Goal: Transaction & Acquisition: Obtain resource

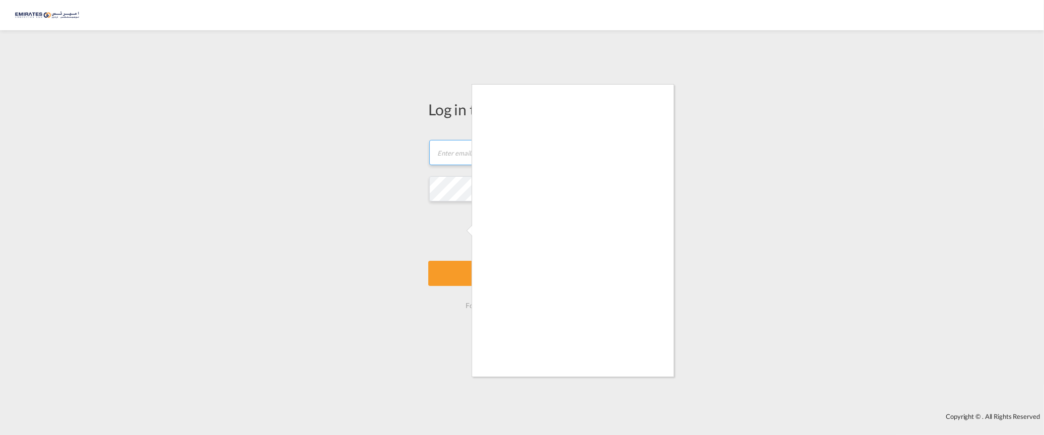
type input "[EMAIL_ADDRESS][DOMAIN_NAME]"
click at [459, 279] on div at bounding box center [522, 217] width 1044 height 435
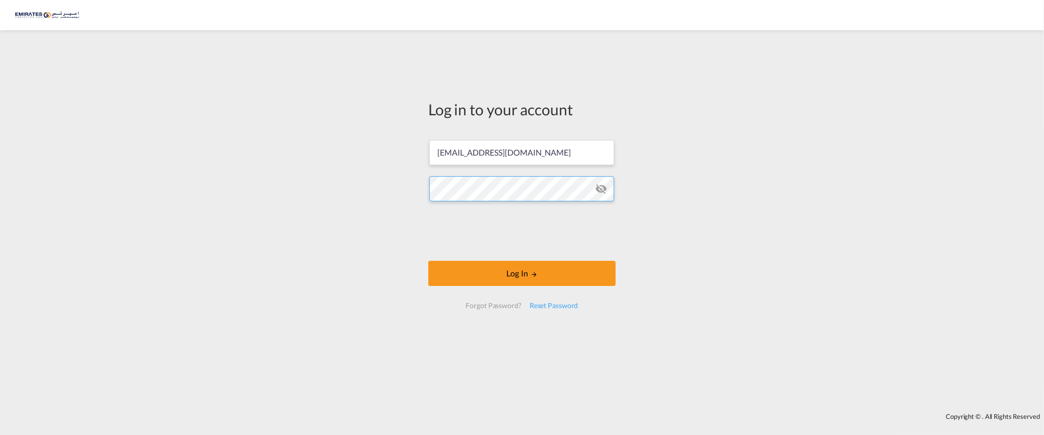
click at [248, 185] on div "Log in to your account [EMAIL_ADDRESS][DOMAIN_NAME] Log In Forgot Password? Res…" at bounding box center [522, 221] width 1044 height 373
click at [428, 261] on button "Log In" at bounding box center [521, 273] width 187 height 25
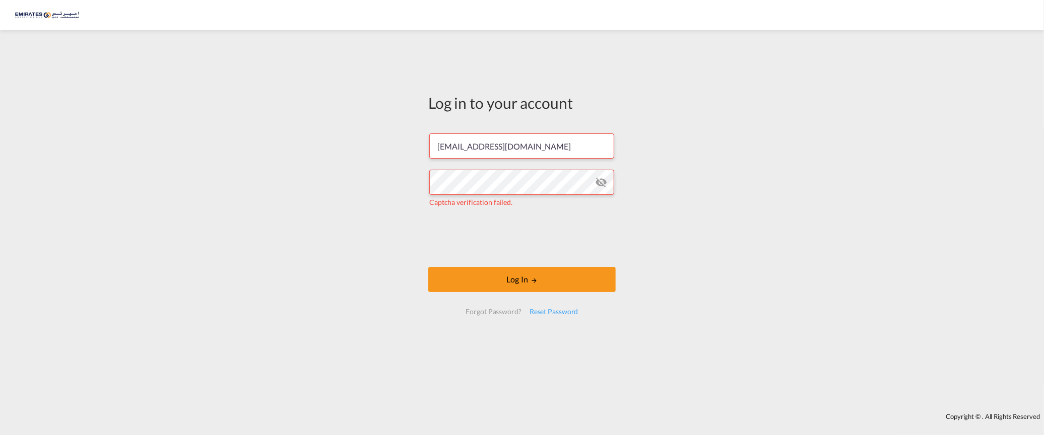
drag, startPoint x: 162, startPoint y: 186, endPoint x: 195, endPoint y: 196, distance: 34.3
click at [184, 192] on div "Log in to your account [EMAIL_ADDRESS][DOMAIN_NAME] Captcha verification failed…" at bounding box center [522, 221] width 1044 height 373
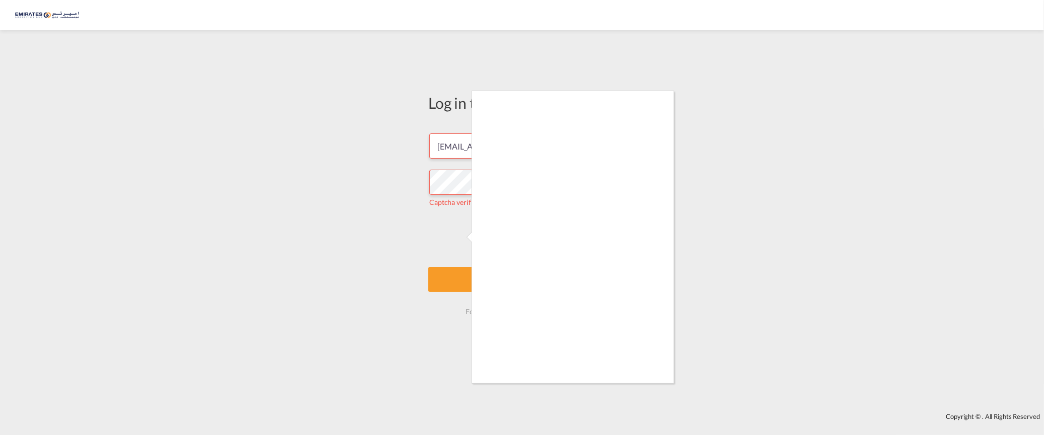
click at [461, 278] on div at bounding box center [522, 217] width 1044 height 435
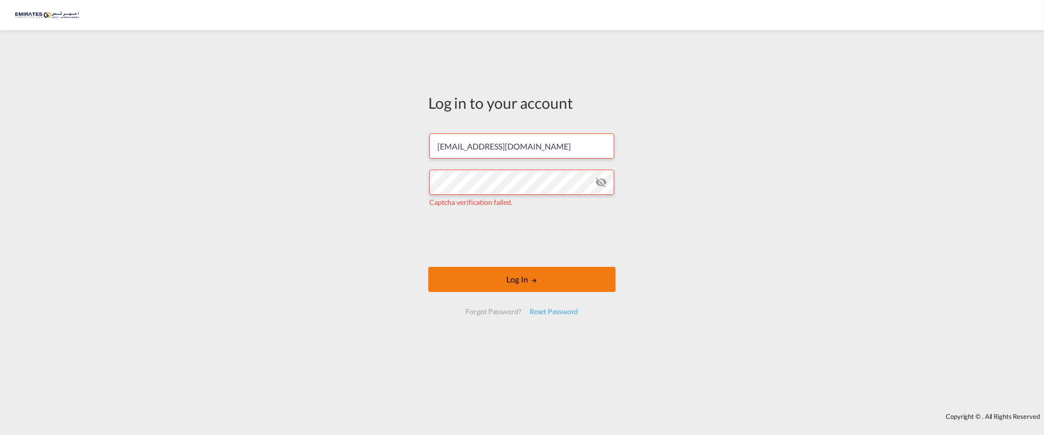
click at [516, 276] on button "Log In" at bounding box center [521, 279] width 187 height 25
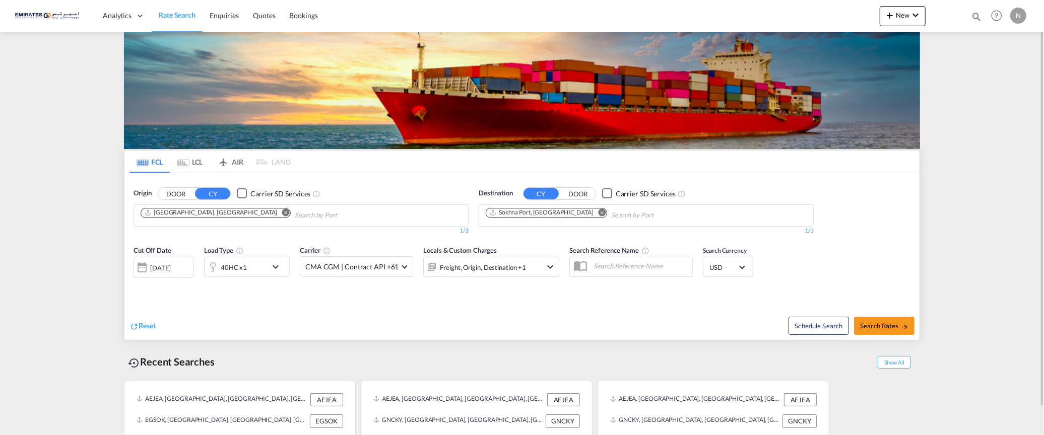
click at [598, 214] on md-icon "Remove" at bounding box center [602, 213] width 8 height 8
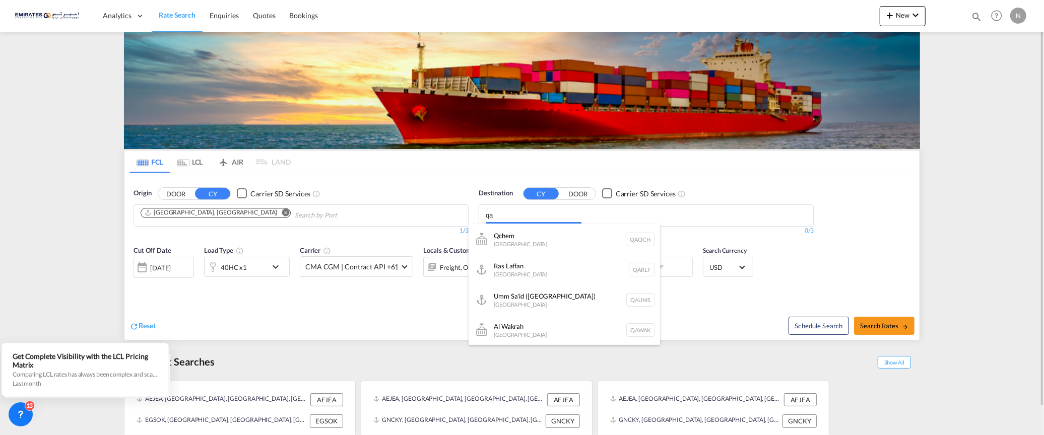
type input "q"
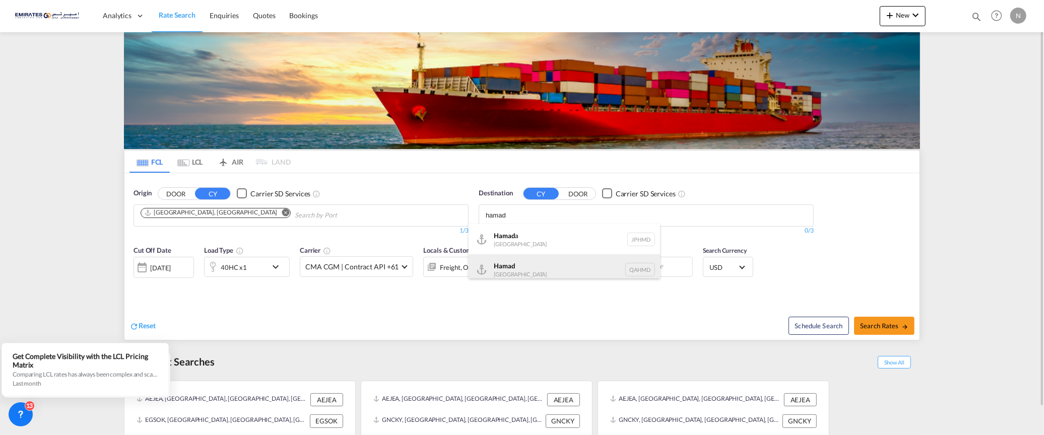
type input "hamad"
click at [523, 264] on div "Hamad [GEOGRAPHIC_DATA] QAHMD" at bounding box center [563, 269] width 191 height 30
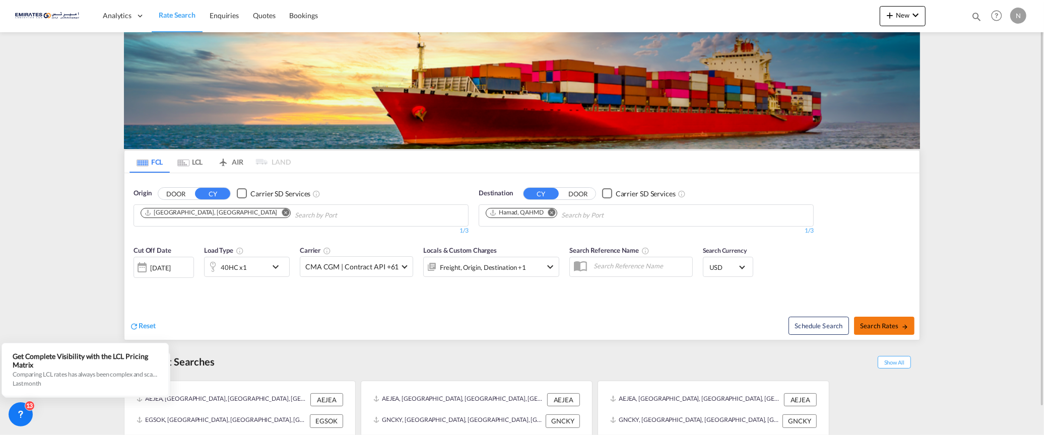
click at [886, 320] on button "Search Rates" at bounding box center [884, 326] width 60 height 18
type input "AEJEA to QAHMD / [DATE]"
